Goal: Learn about a topic

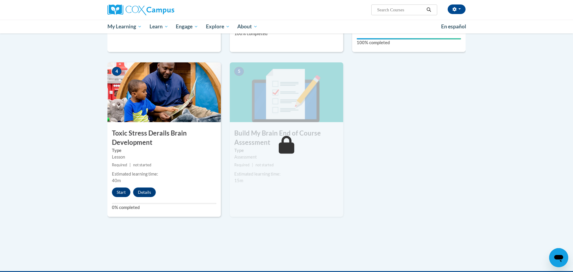
scroll to position [259, 0]
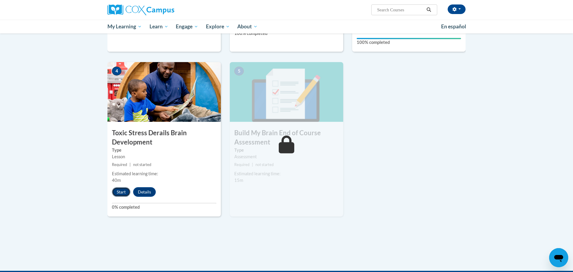
click at [122, 190] on button "Start" at bounding box center [121, 192] width 19 height 10
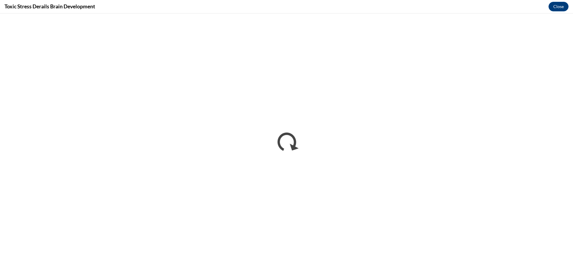
scroll to position [0, 0]
